Goal: Submit feedback/report problem

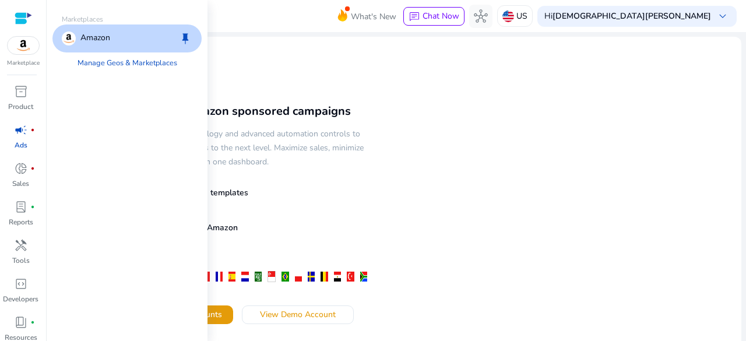
click at [30, 51] on img at bounding box center [23, 45] width 31 height 17
click at [114, 33] on div "Amazon keep" at bounding box center [126, 38] width 149 height 28
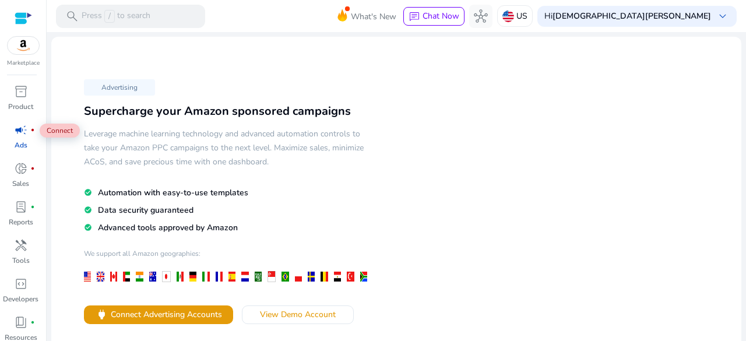
click at [24, 135] on span "campaign" at bounding box center [21, 130] width 14 height 14
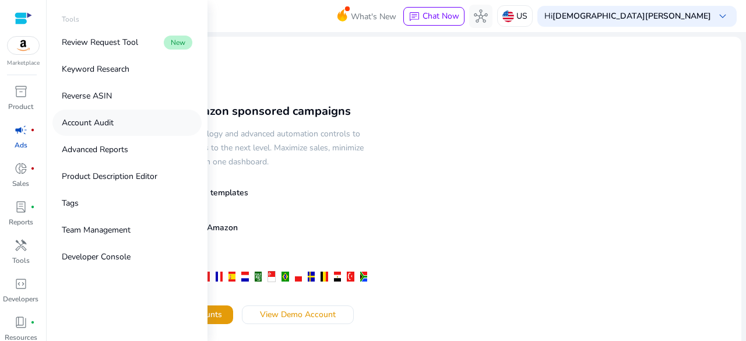
click at [133, 121] on link "Account Audit" at bounding box center [126, 123] width 149 height 26
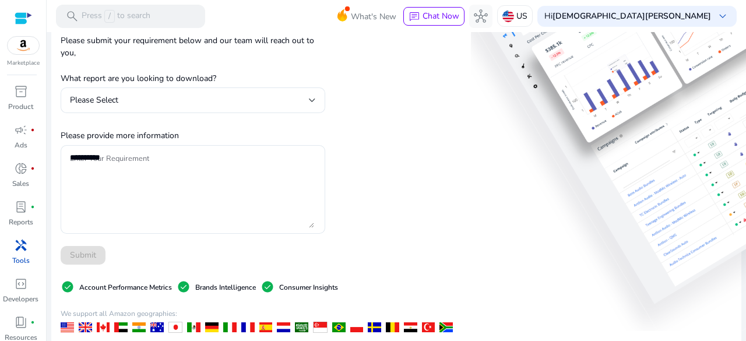
scroll to position [120, 0]
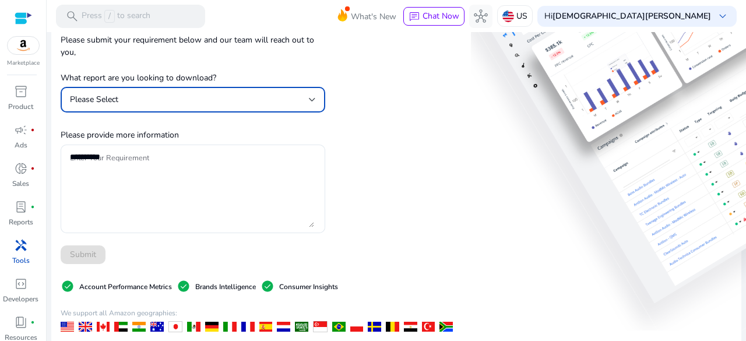
click at [251, 97] on div "Please Select" at bounding box center [189, 99] width 239 height 13
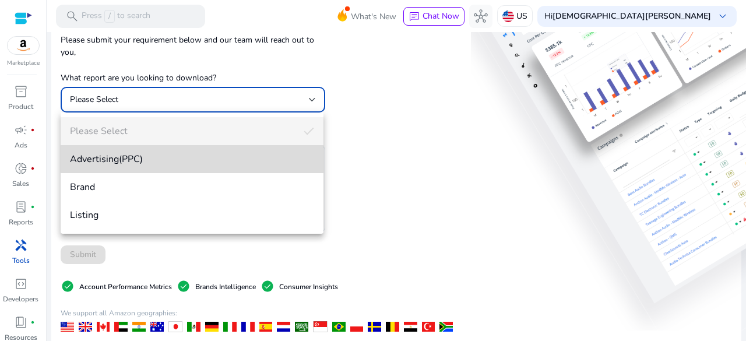
click at [195, 159] on span "Advertising(PPC)" at bounding box center [192, 159] width 244 height 13
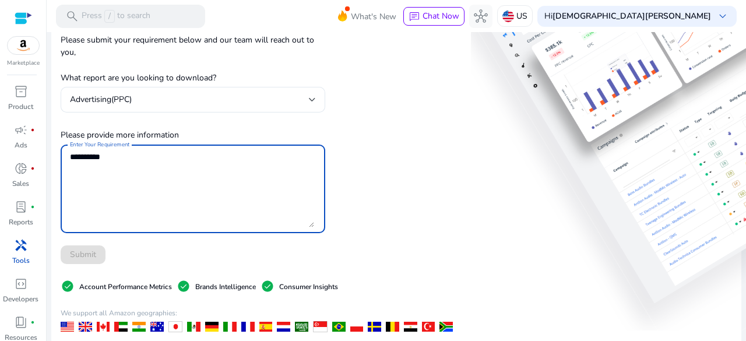
click at [195, 159] on textarea "Enter Your Requirement" at bounding box center [192, 188] width 244 height 77
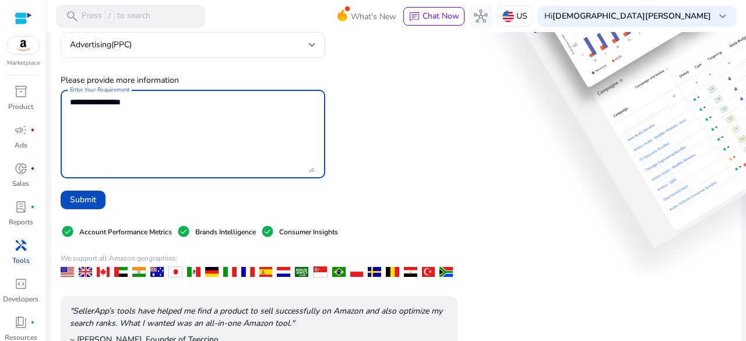
scroll to position [176, 0]
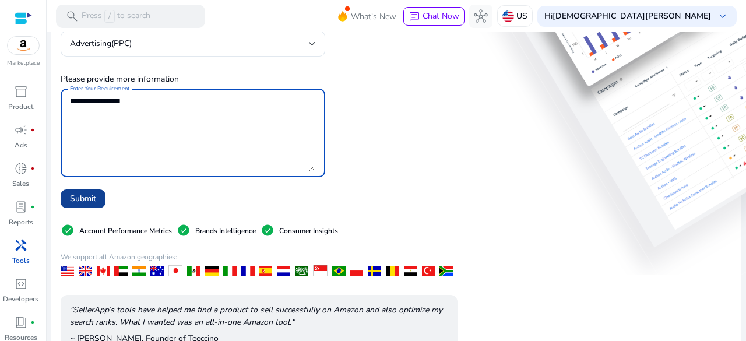
type textarea "**********"
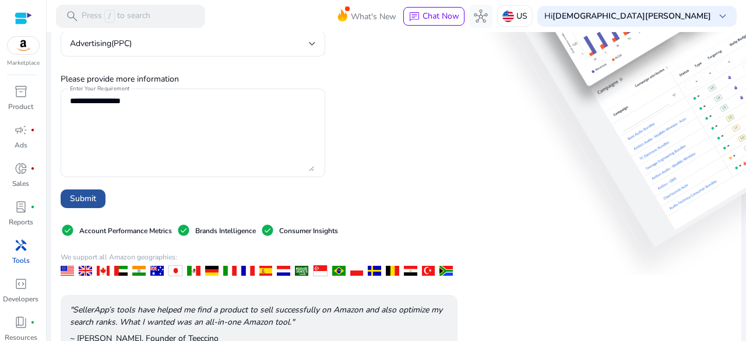
click at [91, 201] on span "Submit" at bounding box center [83, 198] width 26 height 12
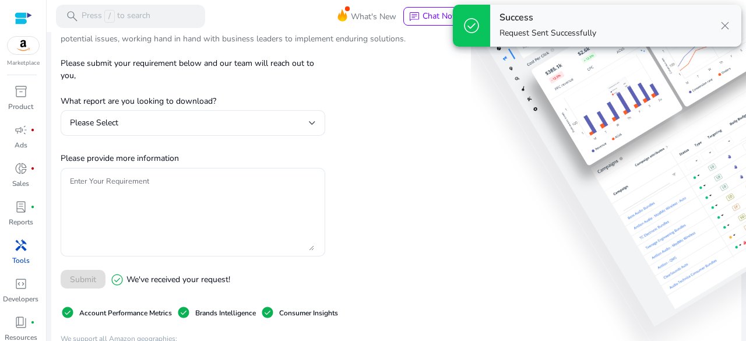
scroll to position [0, 0]
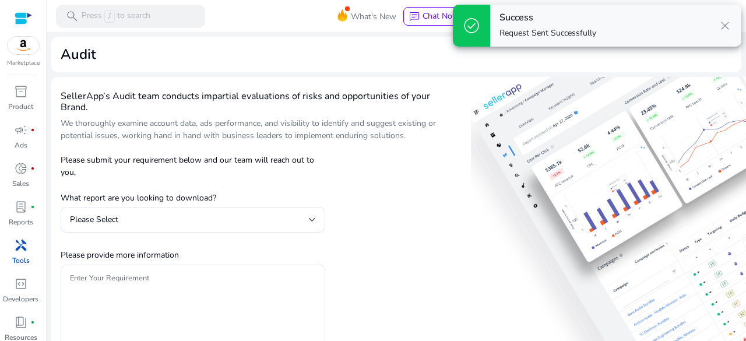
click at [581, 10] on div "Success Request Sent Successfully close" at bounding box center [615, 26] width 251 height 42
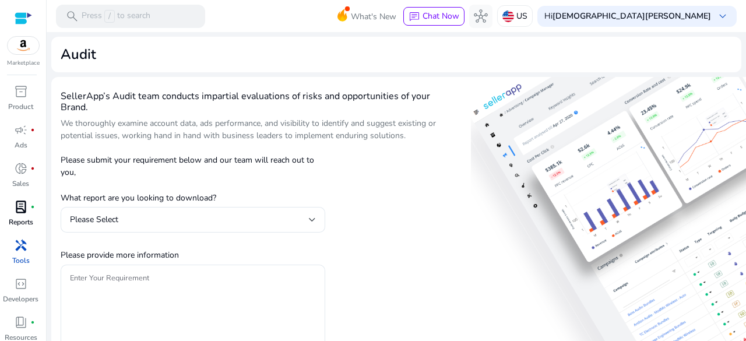
click at [24, 217] on p "Reports" at bounding box center [21, 222] width 24 height 10
